Goal: Information Seeking & Learning: Learn about a topic

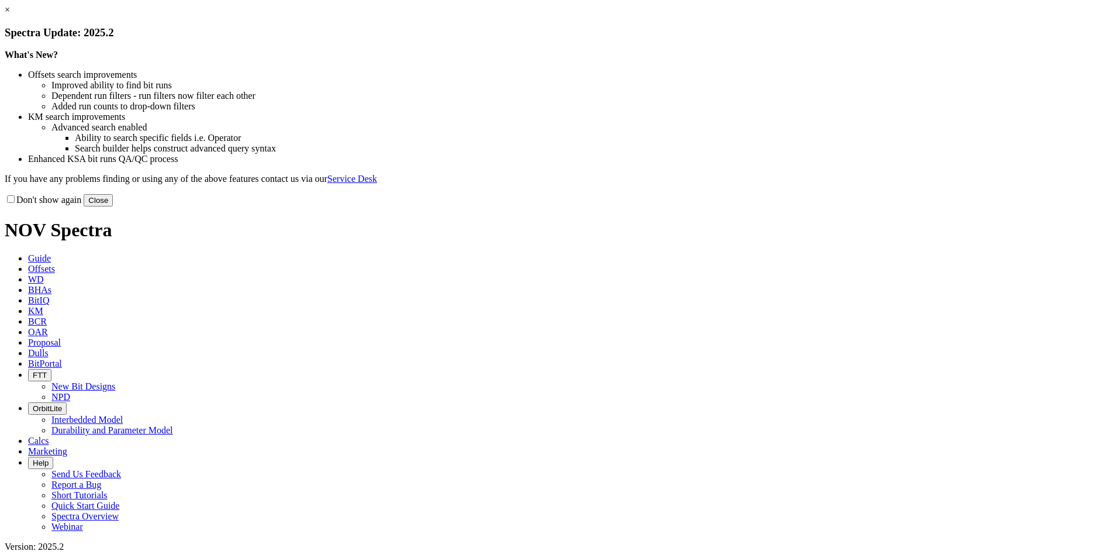
click at [113, 206] on button "Close" at bounding box center [98, 200] width 29 height 12
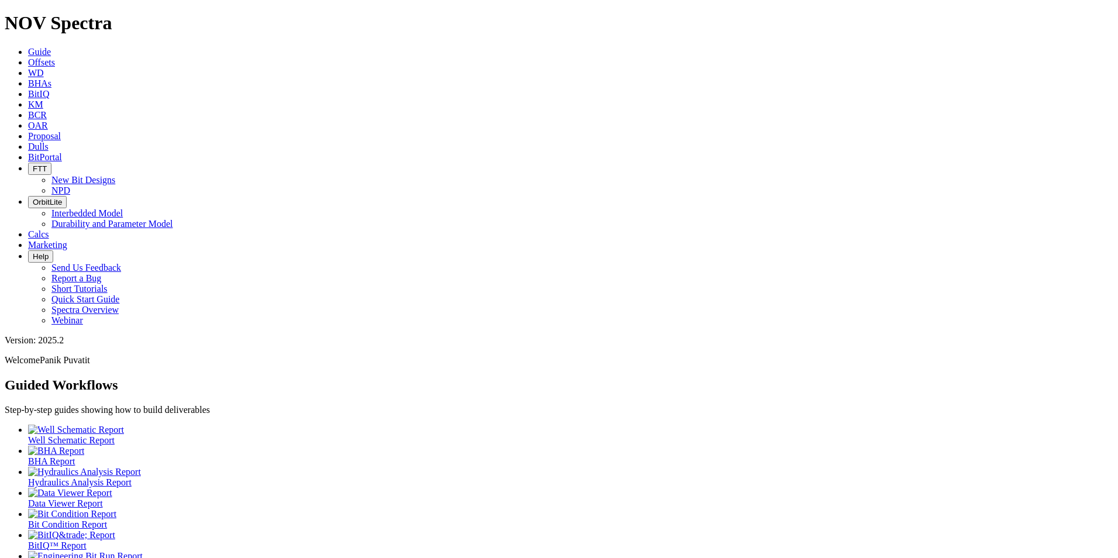
click at [43, 99] on link "KM" at bounding box center [35, 104] width 15 height 10
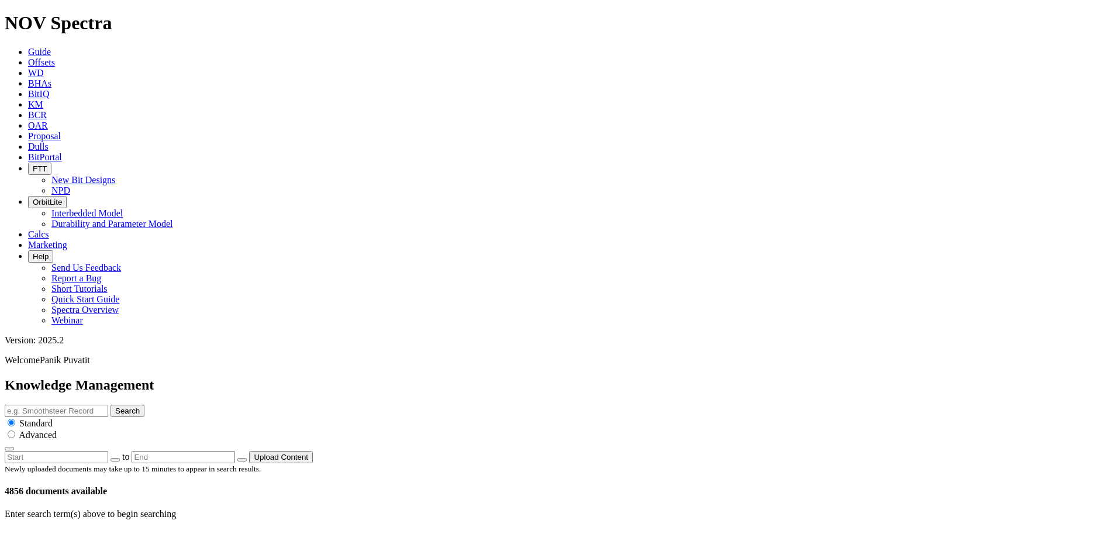
click at [108, 405] on input "text" at bounding box center [56, 411] width 103 height 12
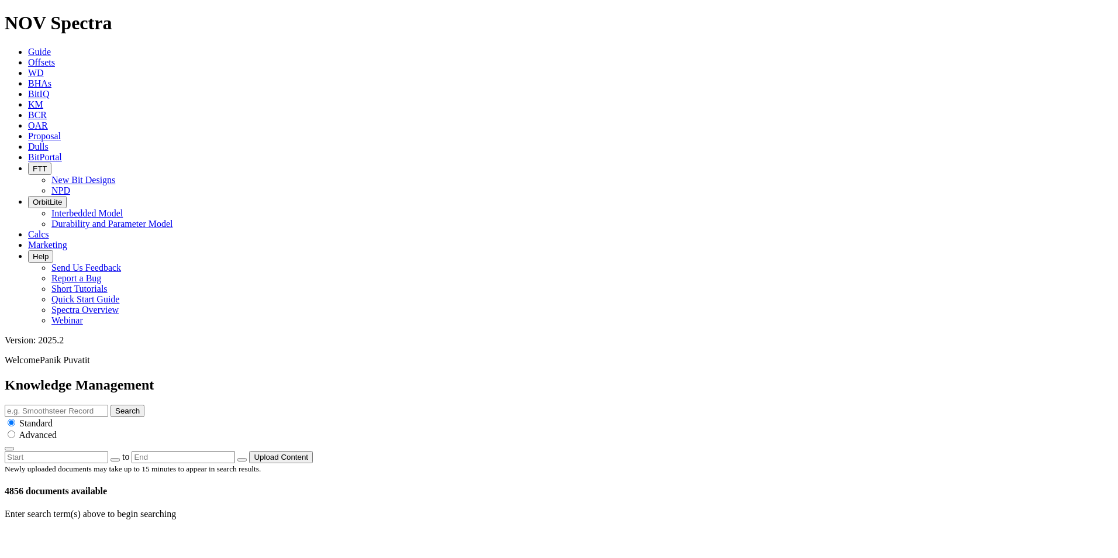
drag, startPoint x: 502, startPoint y: 65, endPoint x: 533, endPoint y: 61, distance: 31.8
click at [108, 405] on input "text" at bounding box center [56, 411] width 103 height 12
paste input "18762573"
type input "18762573"
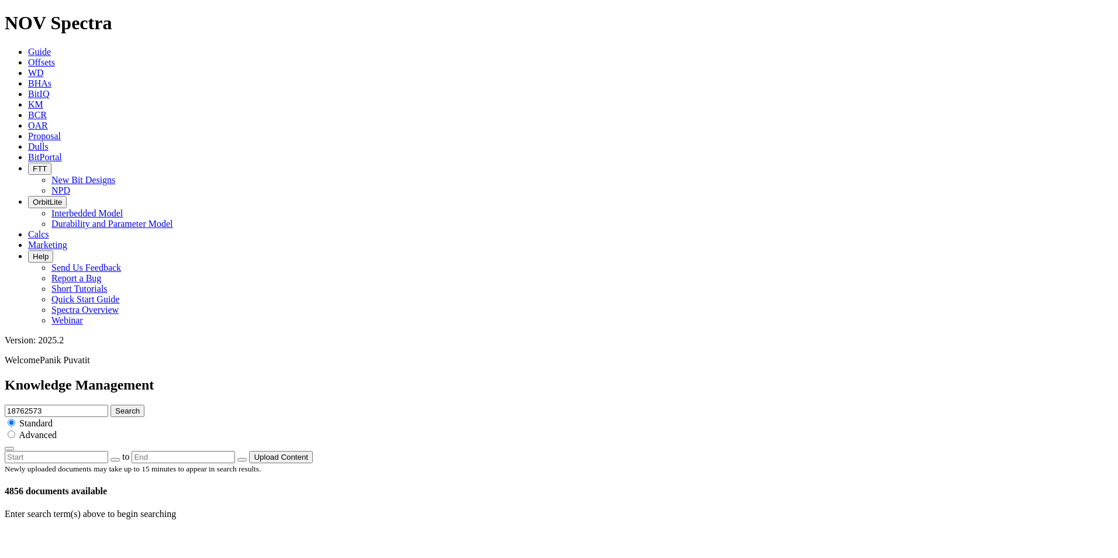
click at [110, 405] on button "Search" at bounding box center [127, 411] width 34 height 12
drag, startPoint x: 587, startPoint y: 64, endPoint x: 259, endPoint y: 27, distance: 330.0
click at [264, 29] on div "NOV Spectra Guide Offsets WD BHAs BitIQ KM BCR OAR Proposal EBRR Dulls BitPorta…" at bounding box center [559, 424] width 1108 height 825
type input "tk49-a2"
click at [110, 405] on button "Search" at bounding box center [127, 411] width 34 height 12
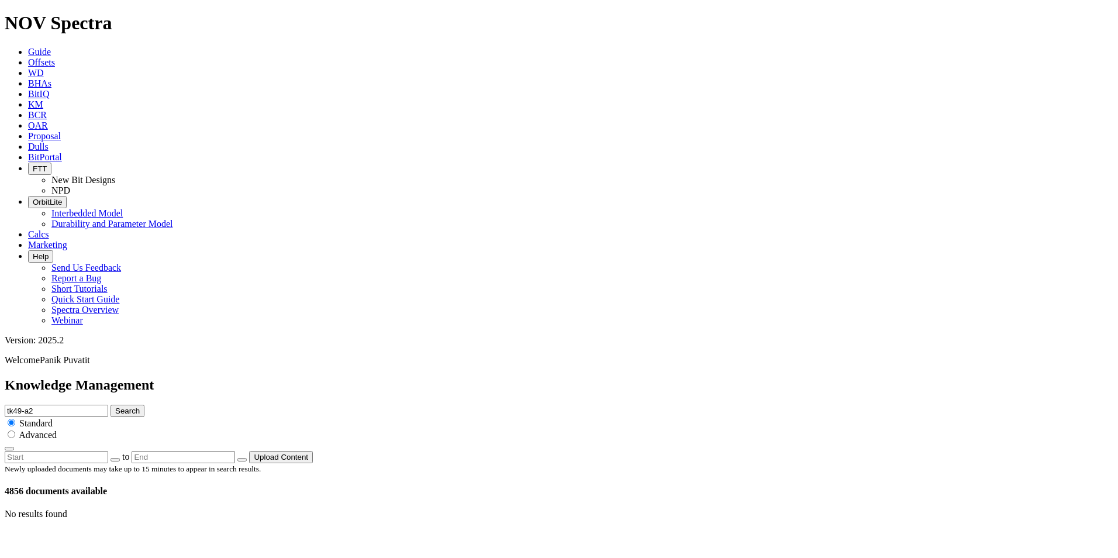
click at [108, 405] on input "tk49-a2" at bounding box center [56, 411] width 103 height 12
type input "tk49"
click at [110, 405] on button "Search" at bounding box center [127, 411] width 34 height 12
click at [55, 57] on span "Offsets" at bounding box center [41, 62] width 27 height 10
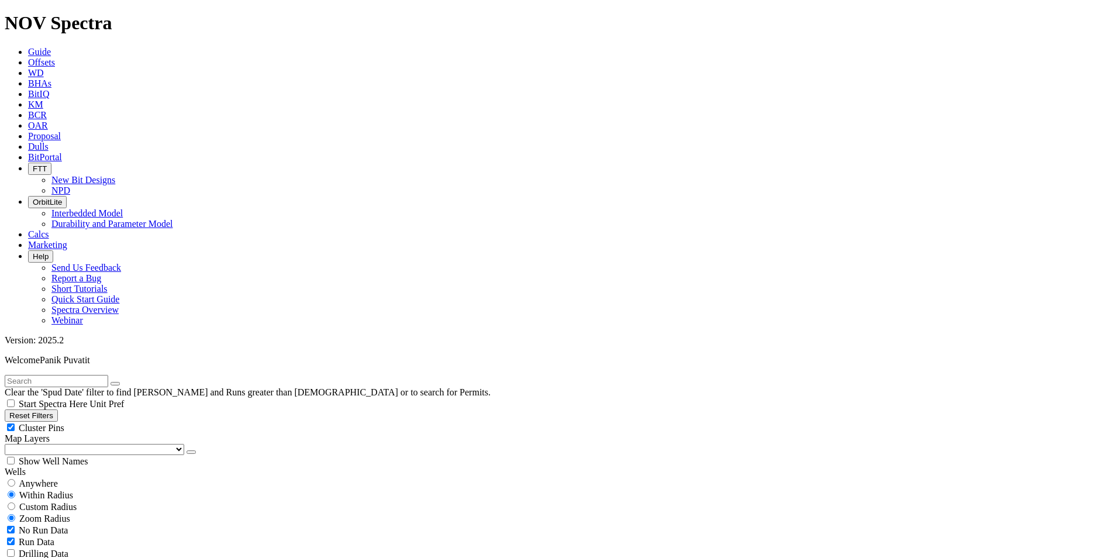
click at [55, 478] on span "Anywhere" at bounding box center [38, 483] width 39 height 10
radio input "true"
radio input "false"
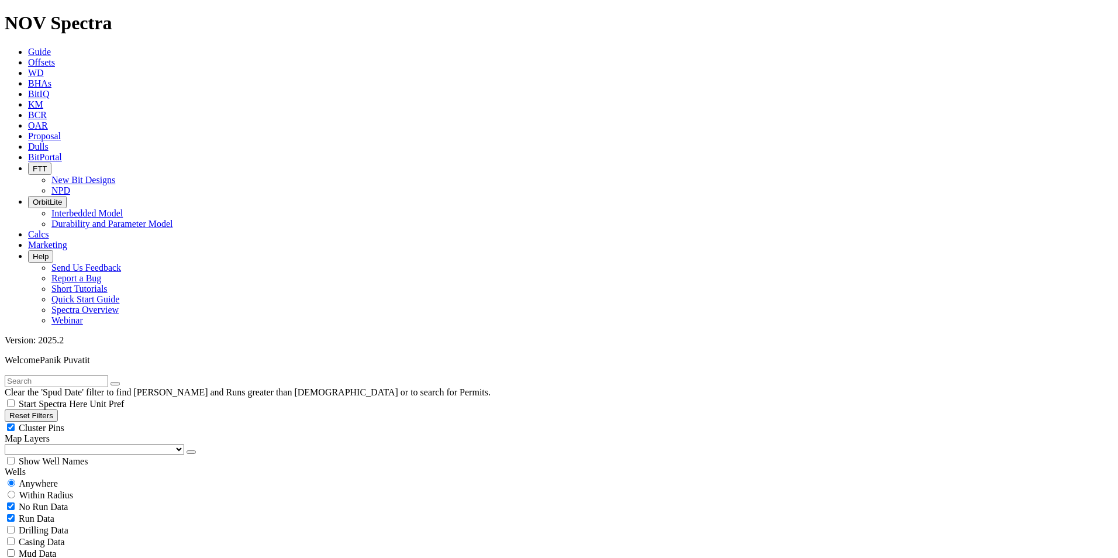
checkbox input "false"
click at [54, 513] on span "Run Data" at bounding box center [37, 518] width 36 height 10
checkbox input "false"
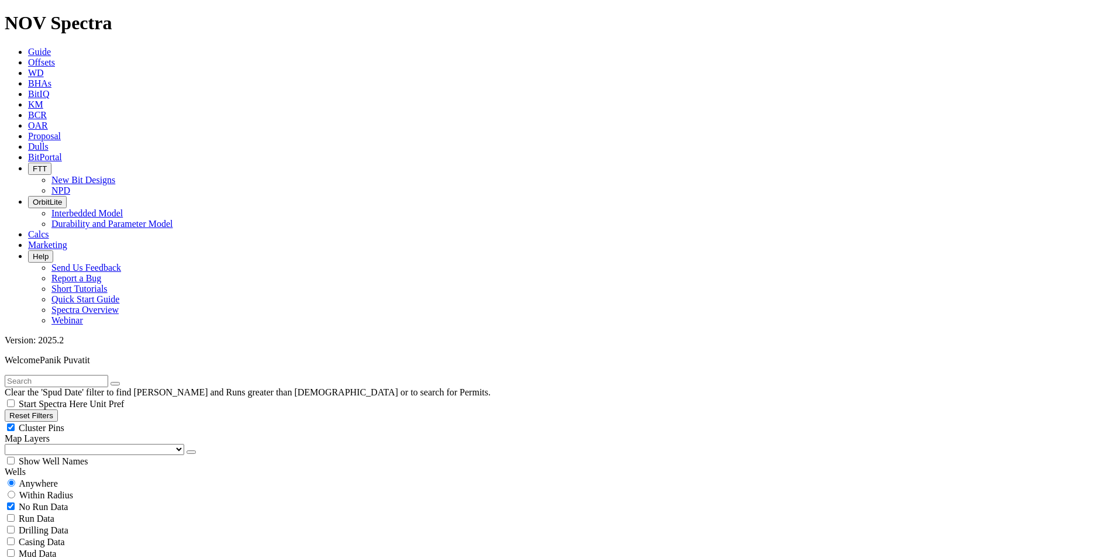
radio input "false"
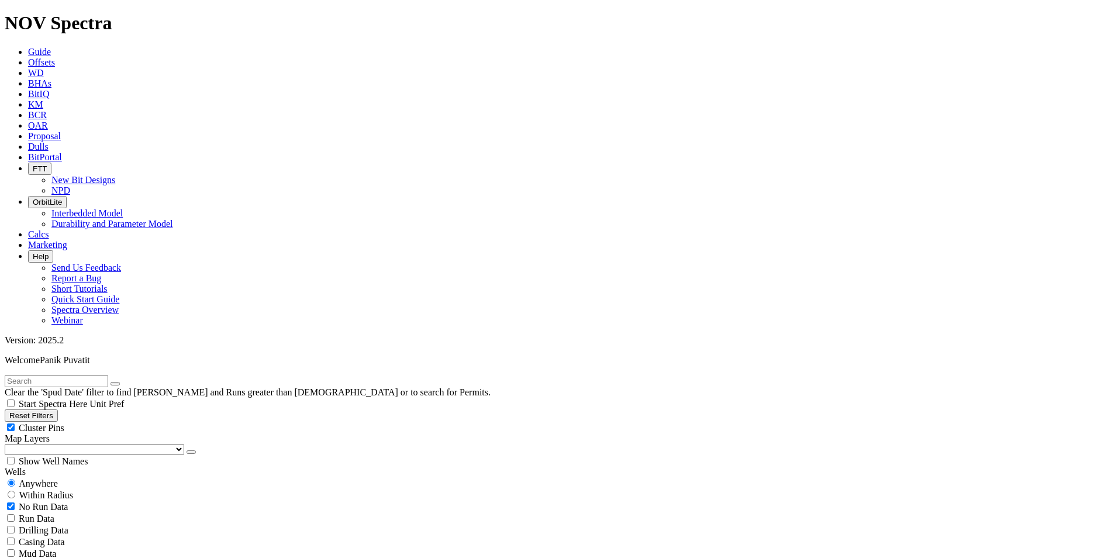
radio input "true"
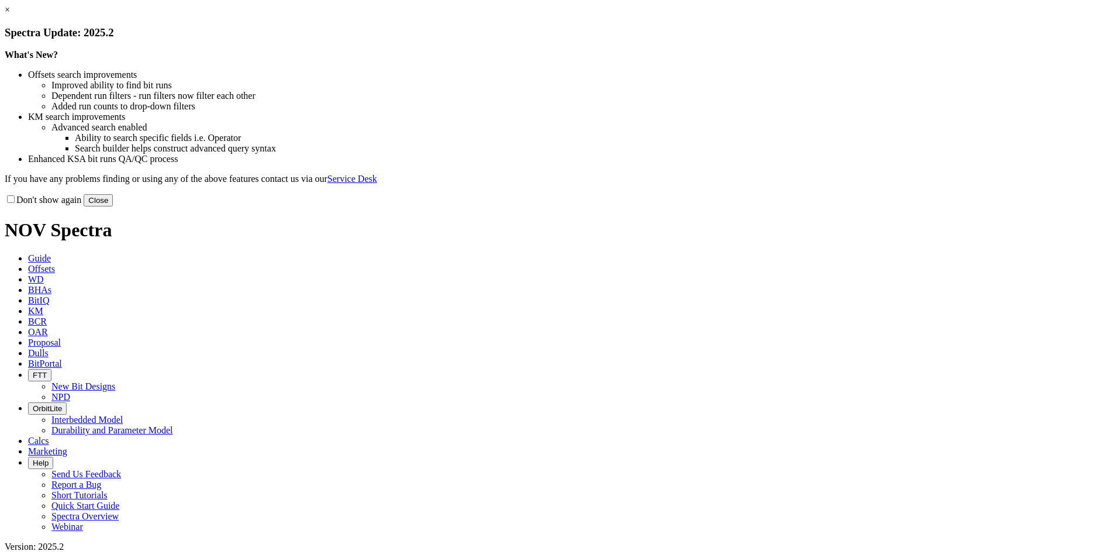
click at [113, 206] on button "Close" at bounding box center [98, 200] width 29 height 12
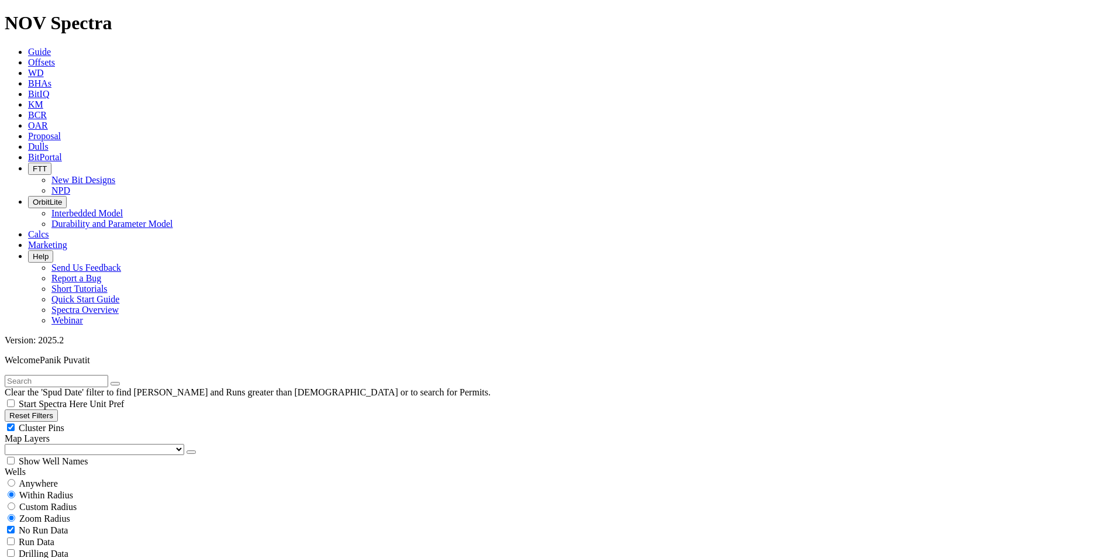
click at [43, 478] on span "Anywhere" at bounding box center [38, 483] width 39 height 10
radio input "true"
radio input "false"
click at [50, 502] on span "No Run Data" at bounding box center [43, 507] width 49 height 10
checkbox input "false"
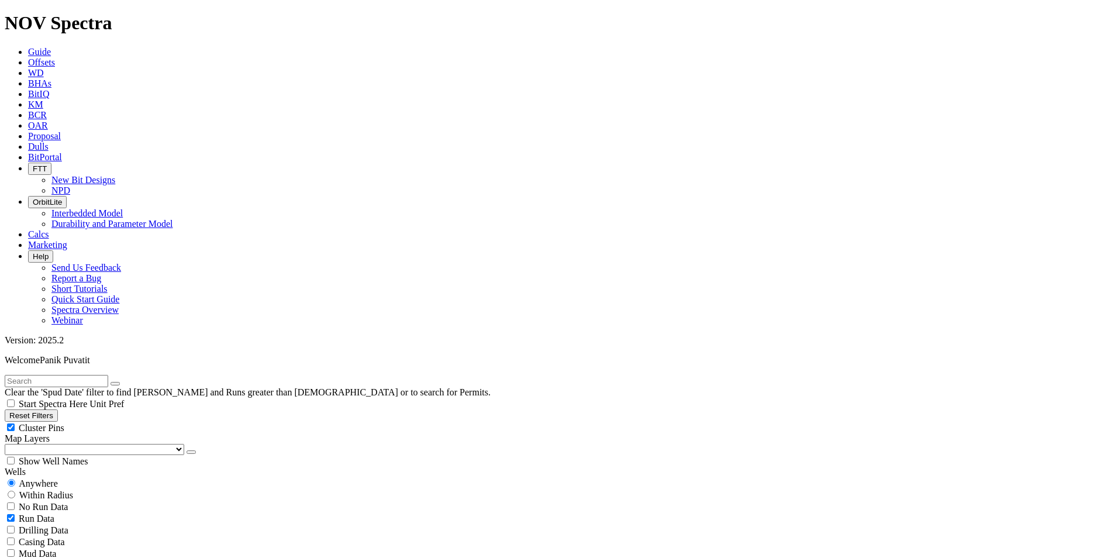
checkbox input "true"
click at [117, 512] on div "Run Data" at bounding box center [559, 518] width 1108 height 12
checkbox input "true"
checkbox input "false"
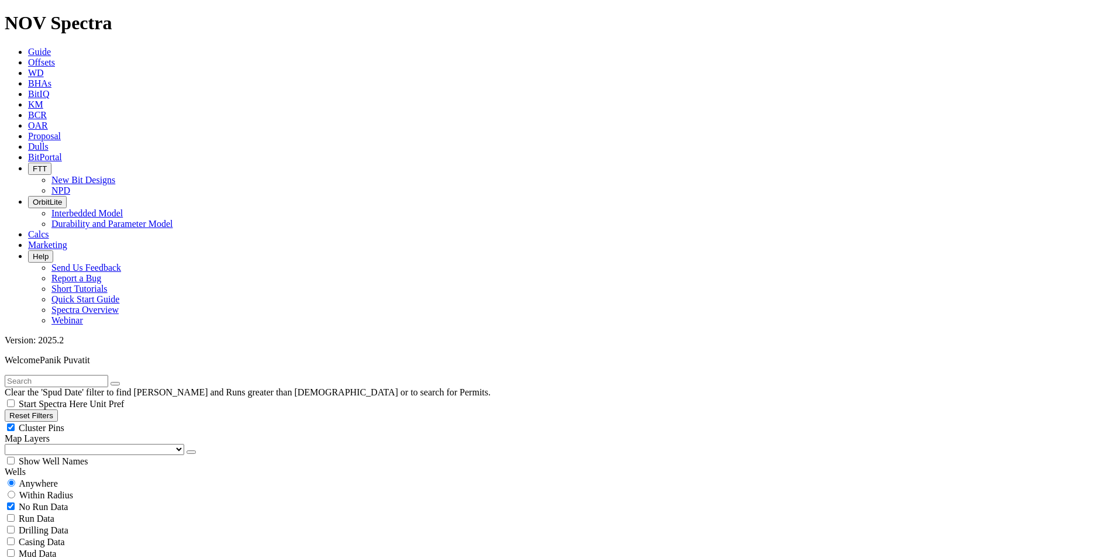
click at [122, 421] on div "Cluster Pins" at bounding box center [559, 427] width 1108 height 12
checkbox input "false"
click at [119, 512] on div "Run Data" at bounding box center [559, 518] width 1108 height 12
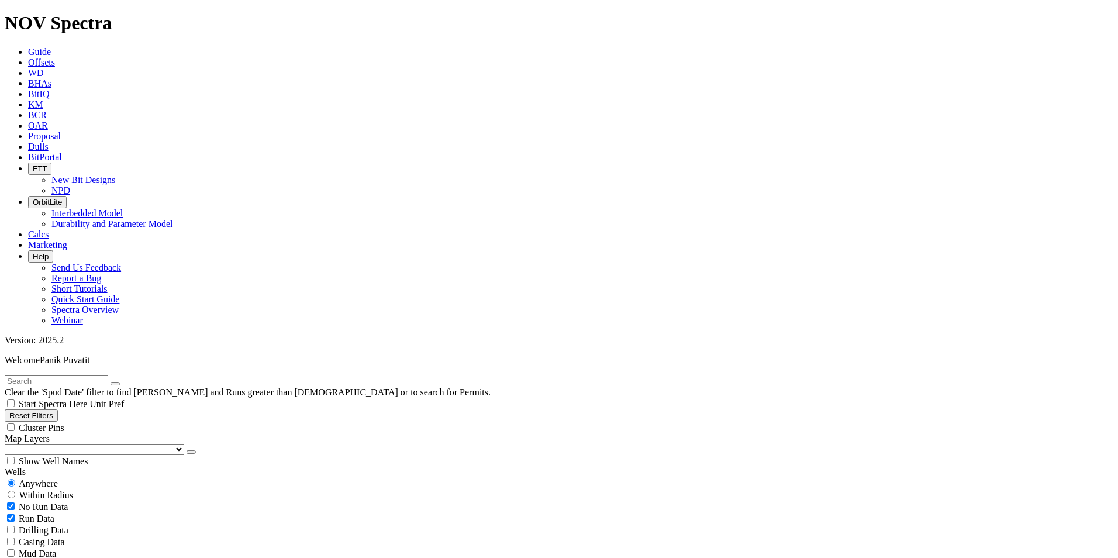
checkbox input "true"
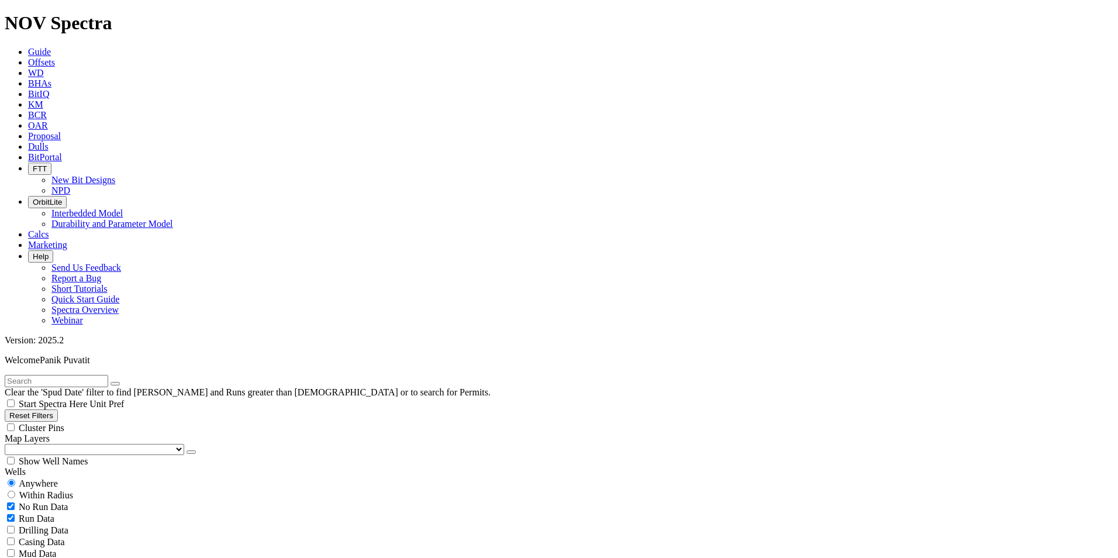
checkbox input "true"
select select "12.25"
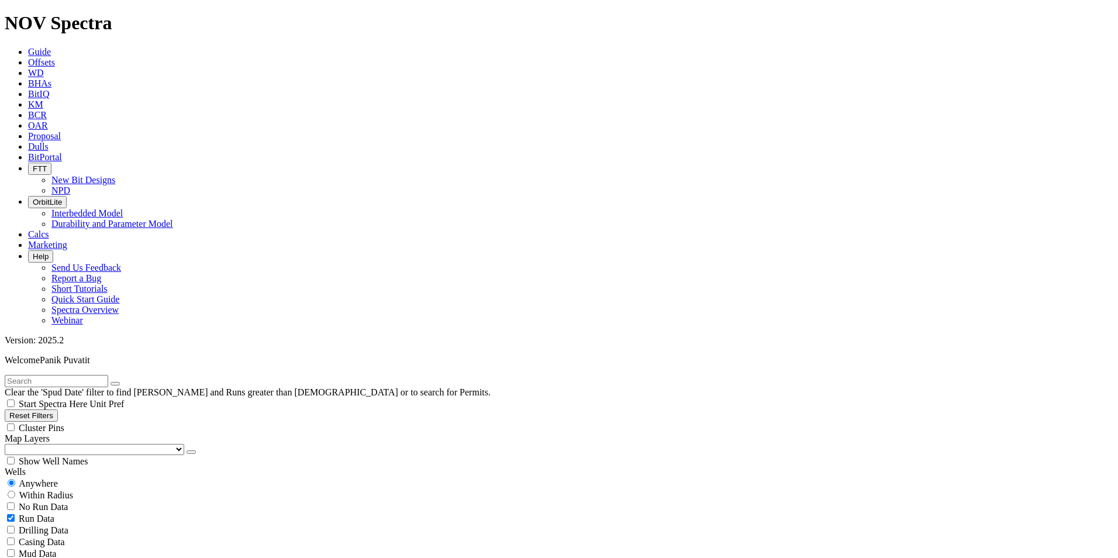
checkbox input "false"
select select "? number:12.25 ?"
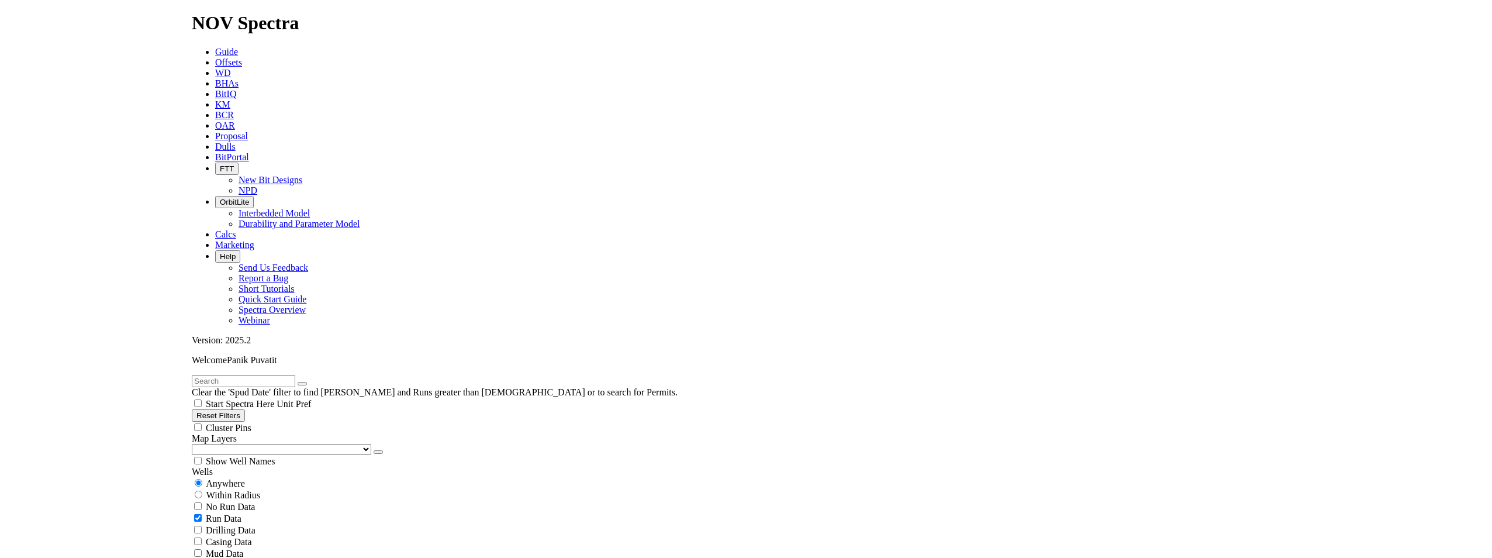
scroll to position [468, 0]
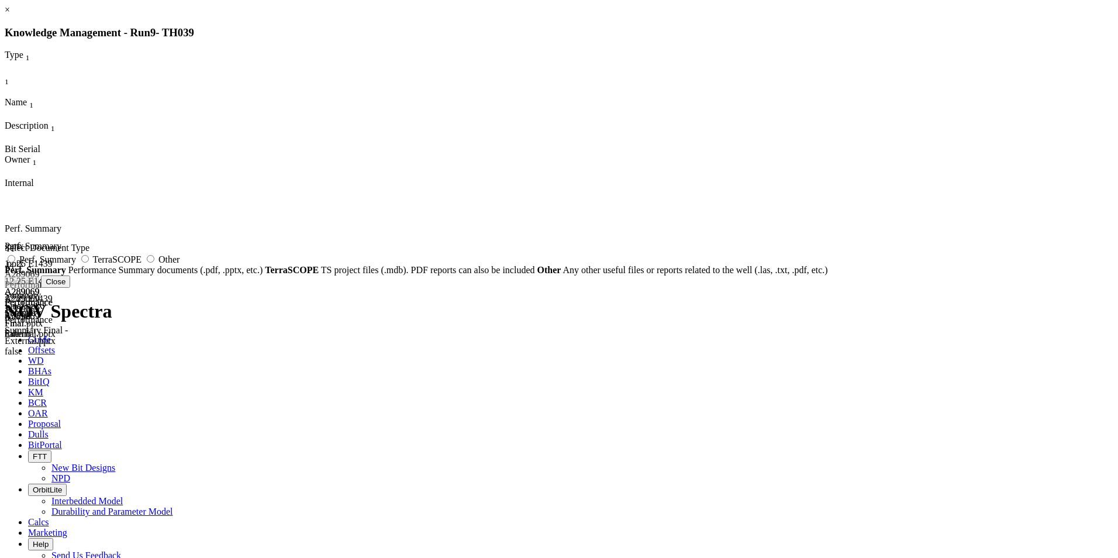
click at [5, 188] on icon at bounding box center [5, 188] width 0 height 0
click at [10, 15] on link "×" at bounding box center [7, 10] width 5 height 10
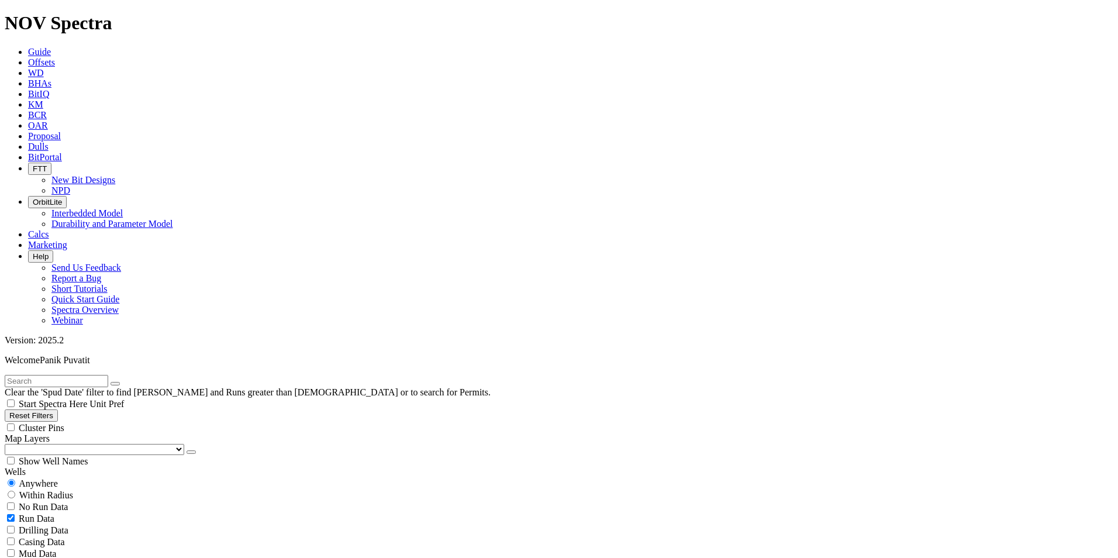
click at [62, 152] on span "BitPortal" at bounding box center [45, 157] width 34 height 10
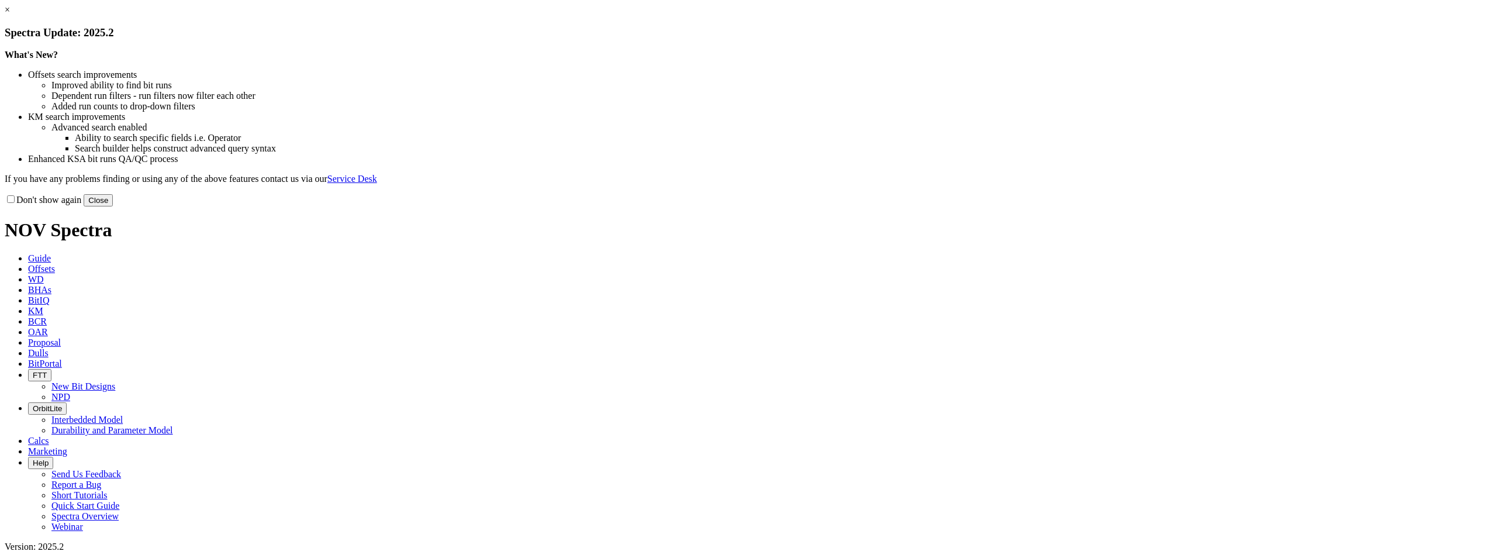
click at [113, 206] on button "Close" at bounding box center [98, 200] width 29 height 12
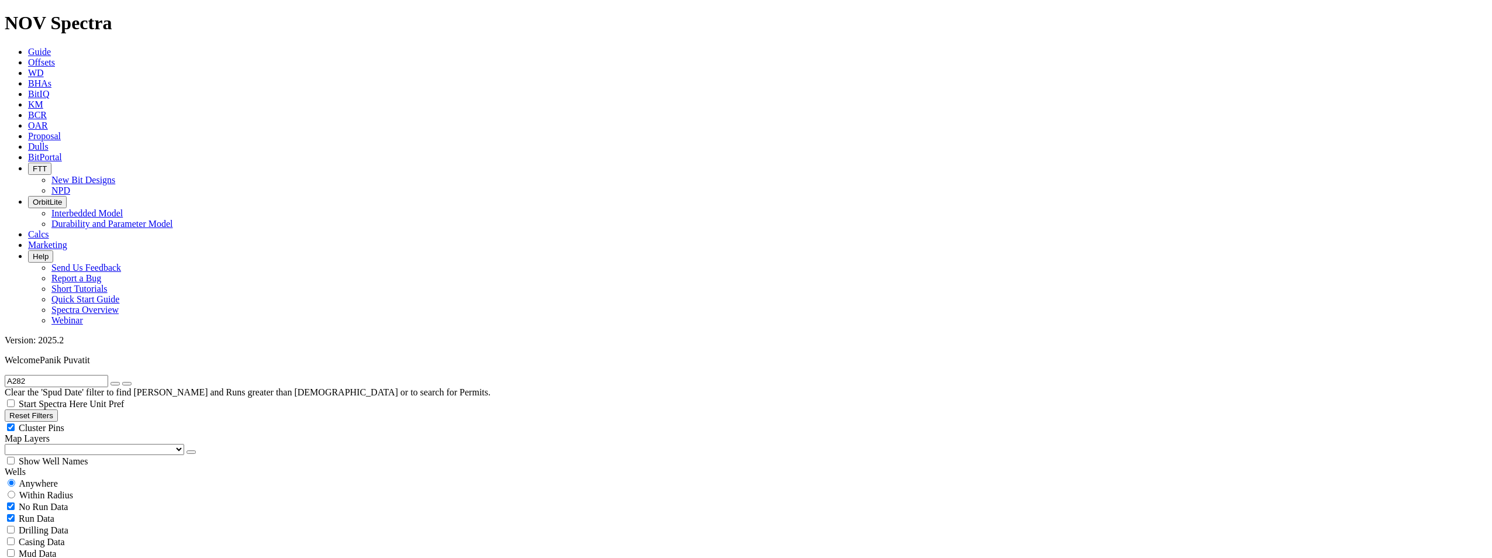
scroll to position [246, 0]
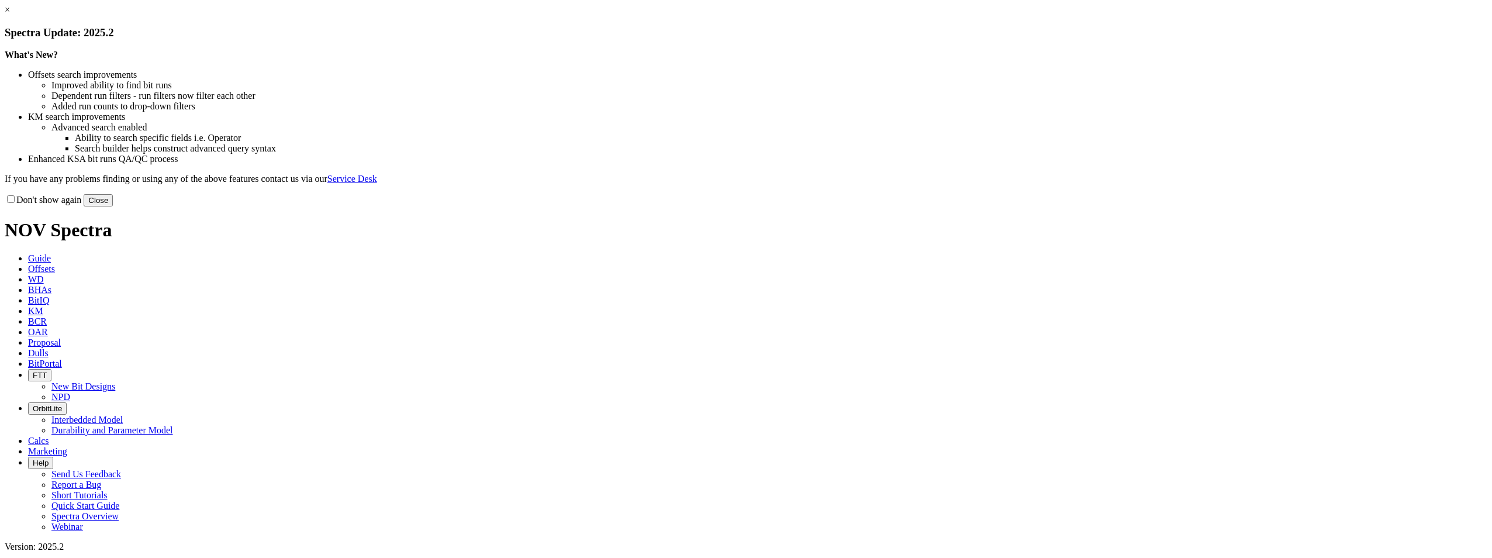
click at [113, 206] on button "Close" at bounding box center [98, 200] width 29 height 12
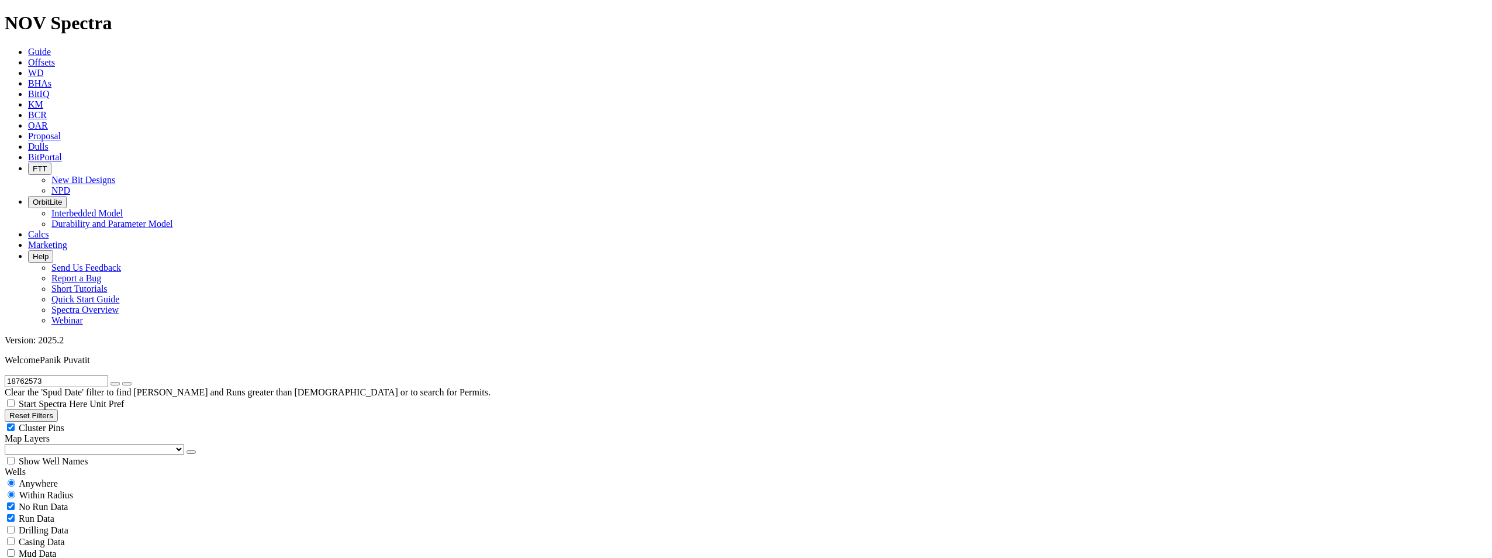
radio input "false"
radio input "true"
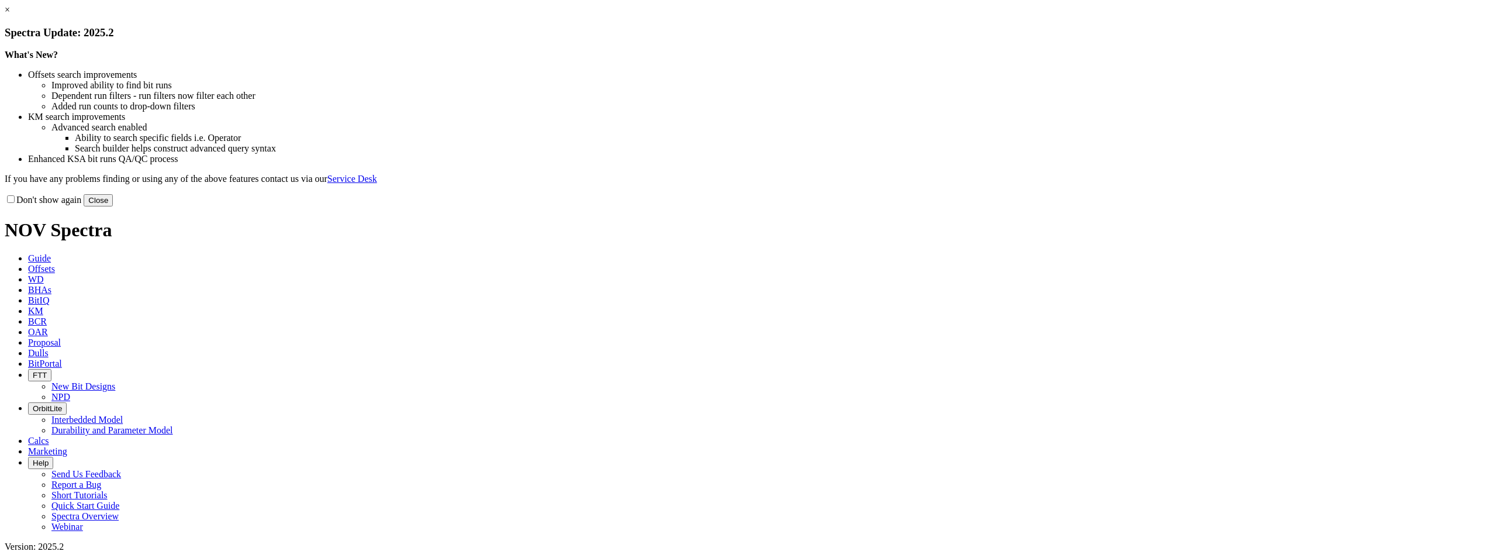
click at [113, 206] on button "Close" at bounding box center [98, 200] width 29 height 12
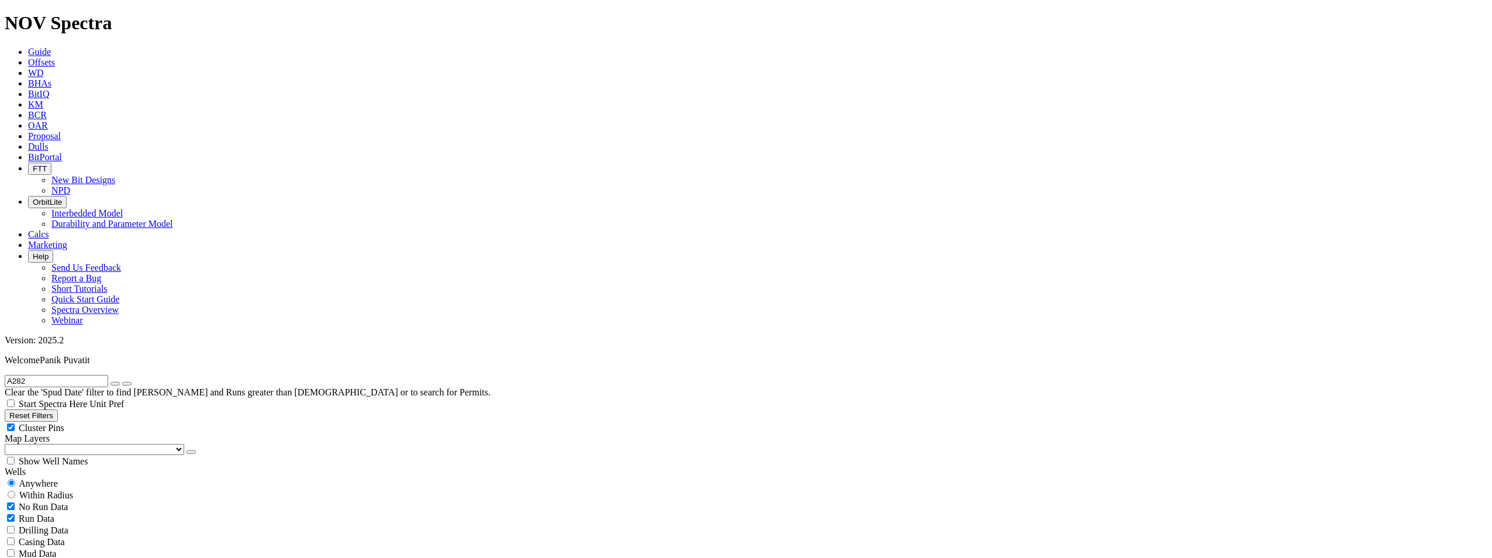
scroll to position [292, 0]
select select "12.25"
checkbox input "false"
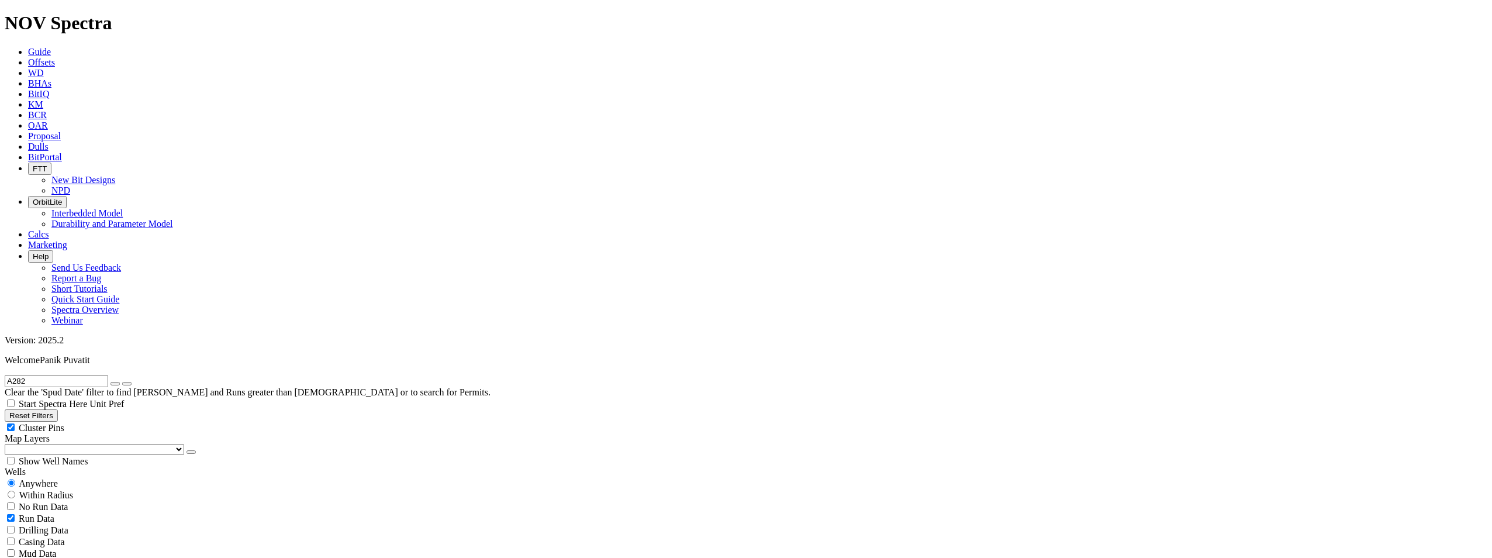
scroll to position [2737, 0]
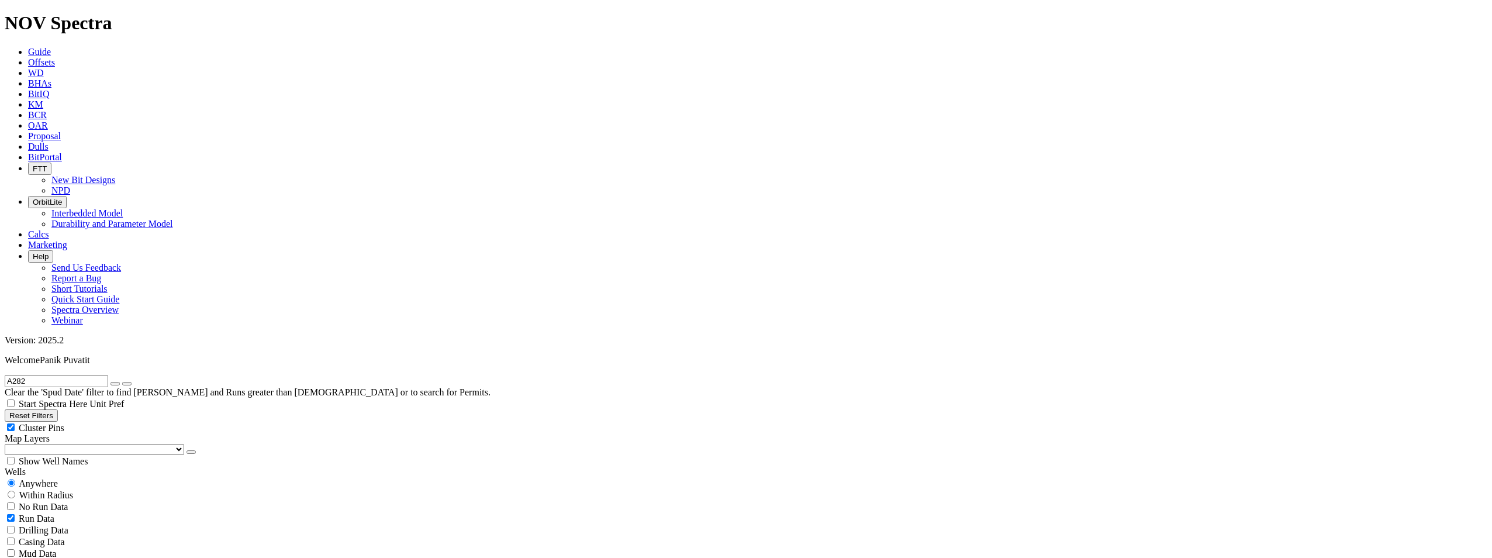
click at [140, 500] on div "No Run Data Run Data Drilling Data Casing Data Mud Data Survey Data Hydraulics …" at bounding box center [746, 564] width 1482 height 129
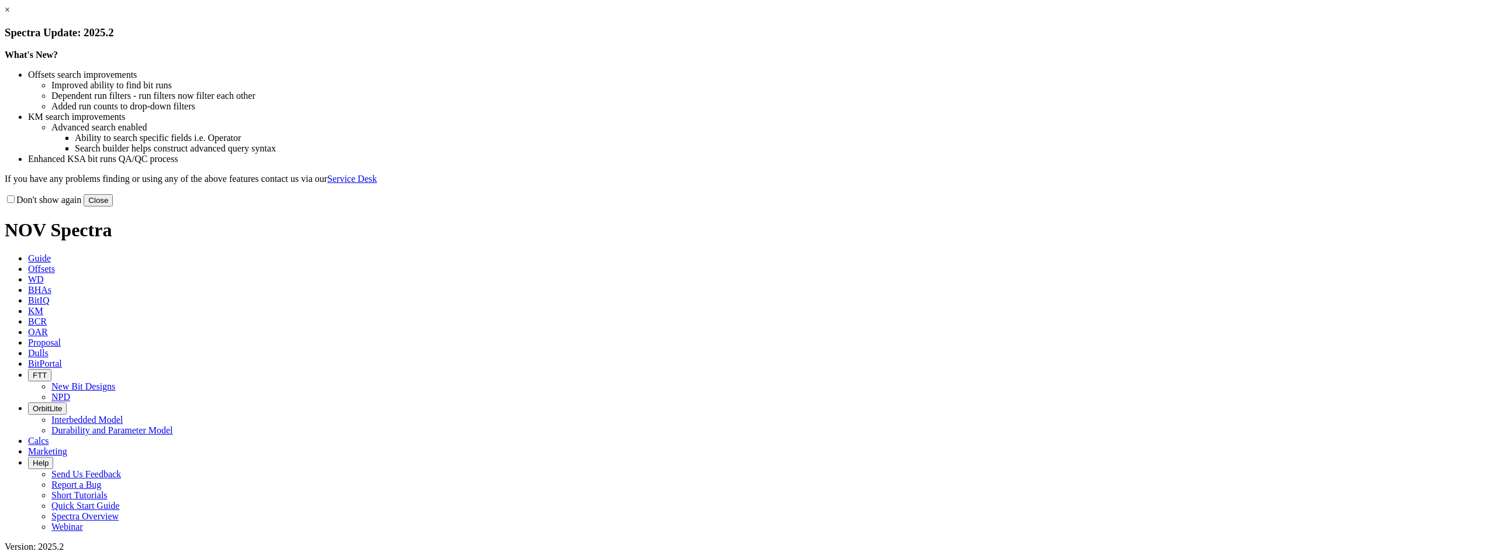
click at [113, 206] on button "Close" at bounding box center [98, 200] width 29 height 12
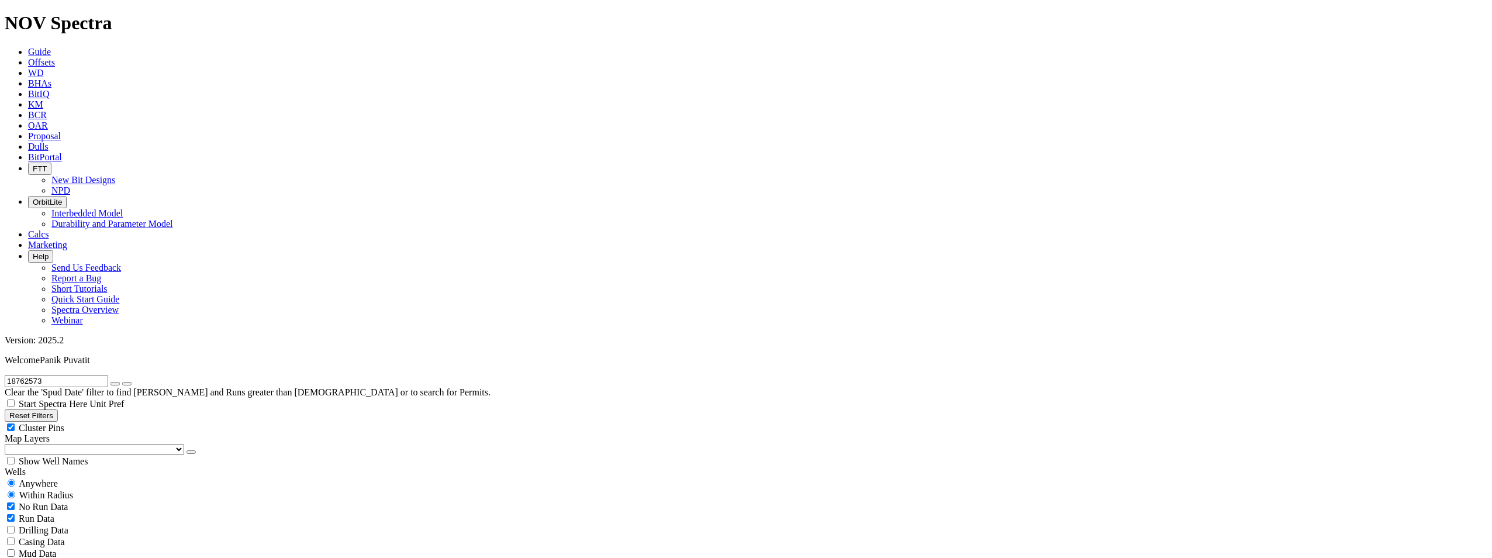
radio input "false"
radio input "true"
